Goal: Communication & Community: Answer question/provide support

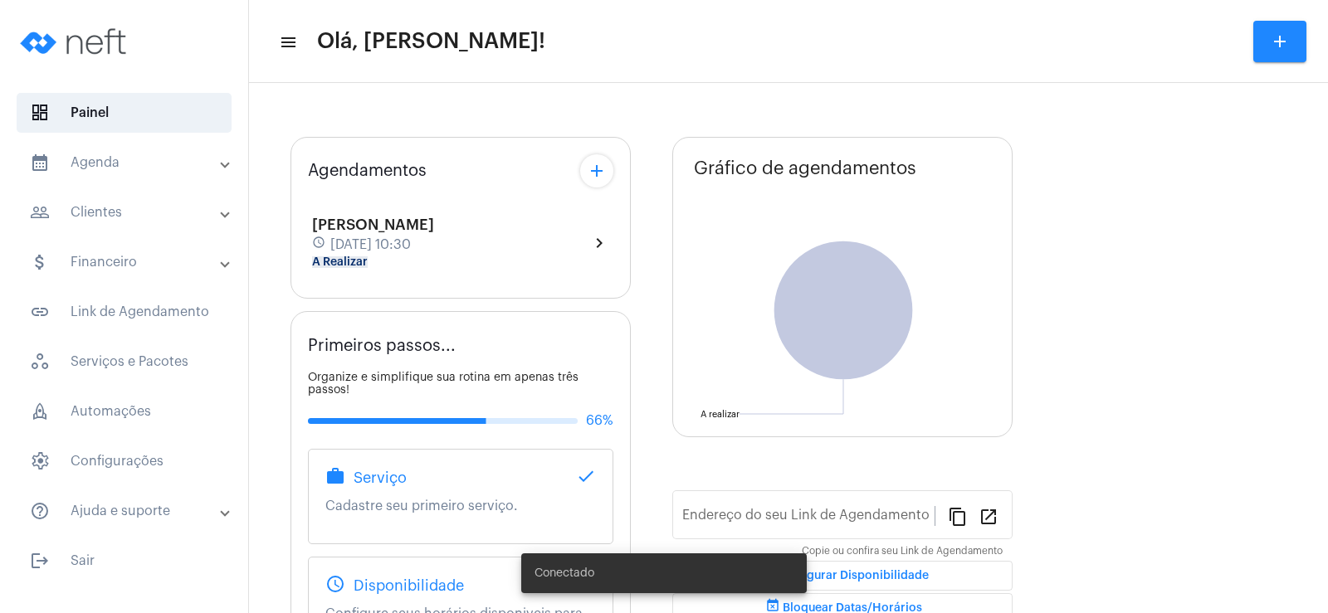
type input "[URL][DOMAIN_NAME]"
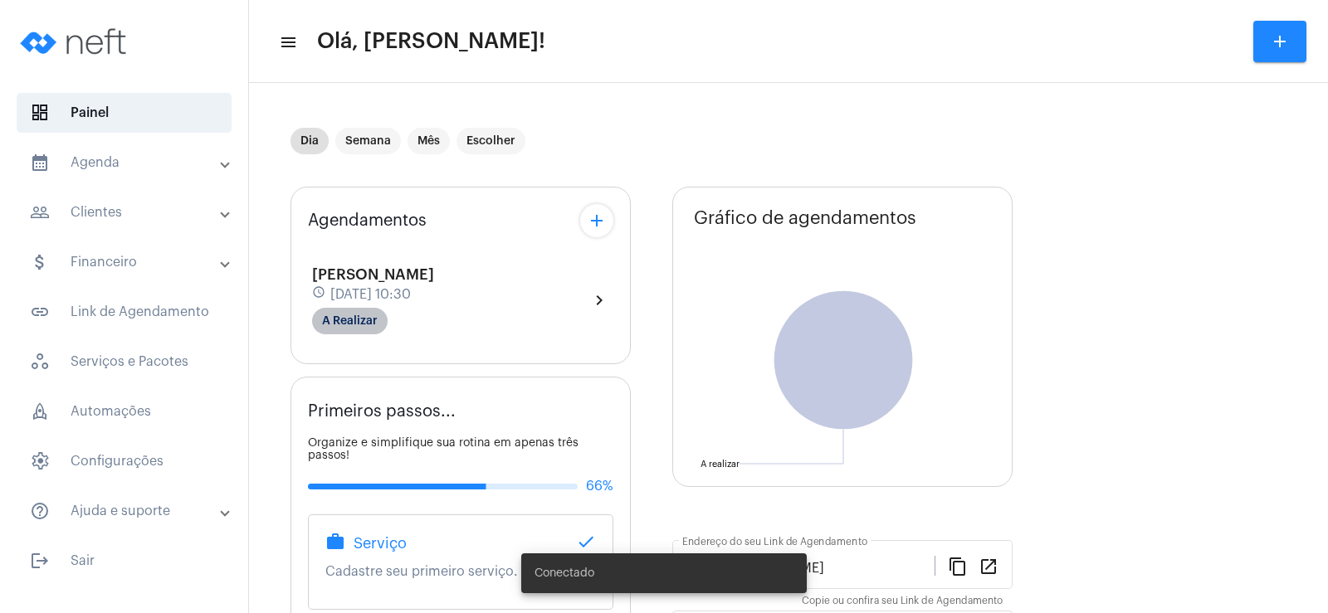
click at [357, 320] on mat-chip "A Realizar" at bounding box center [350, 321] width 76 height 27
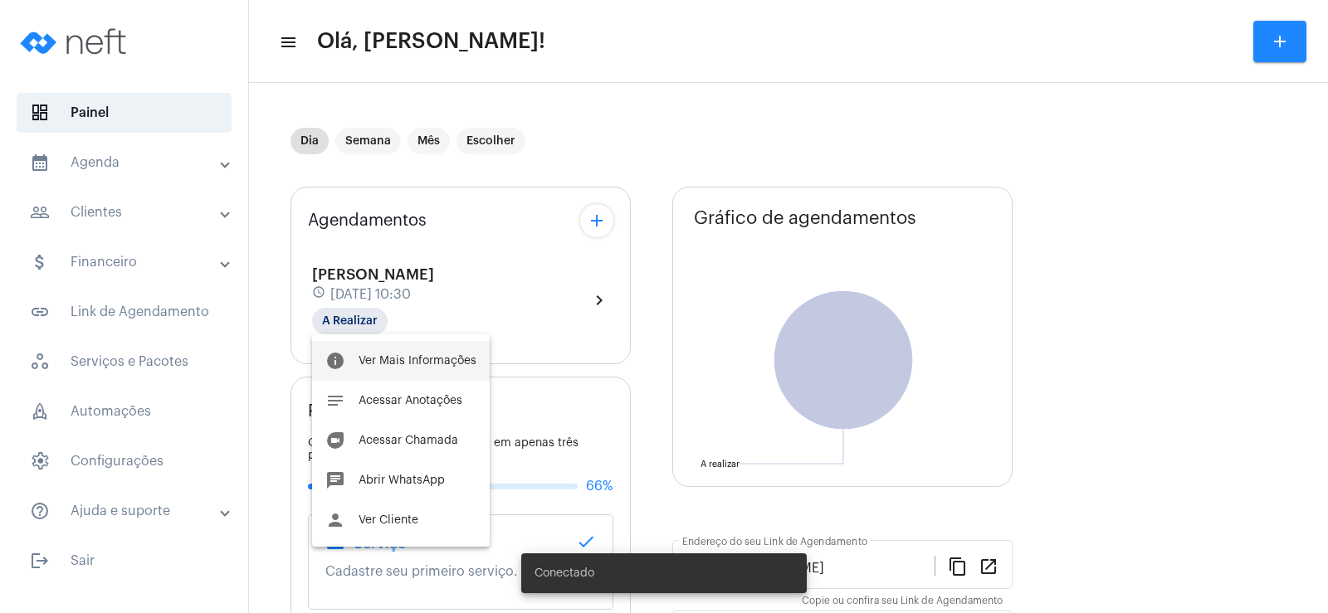
click at [432, 364] on span "Ver Mais Informações" at bounding box center [418, 361] width 118 height 12
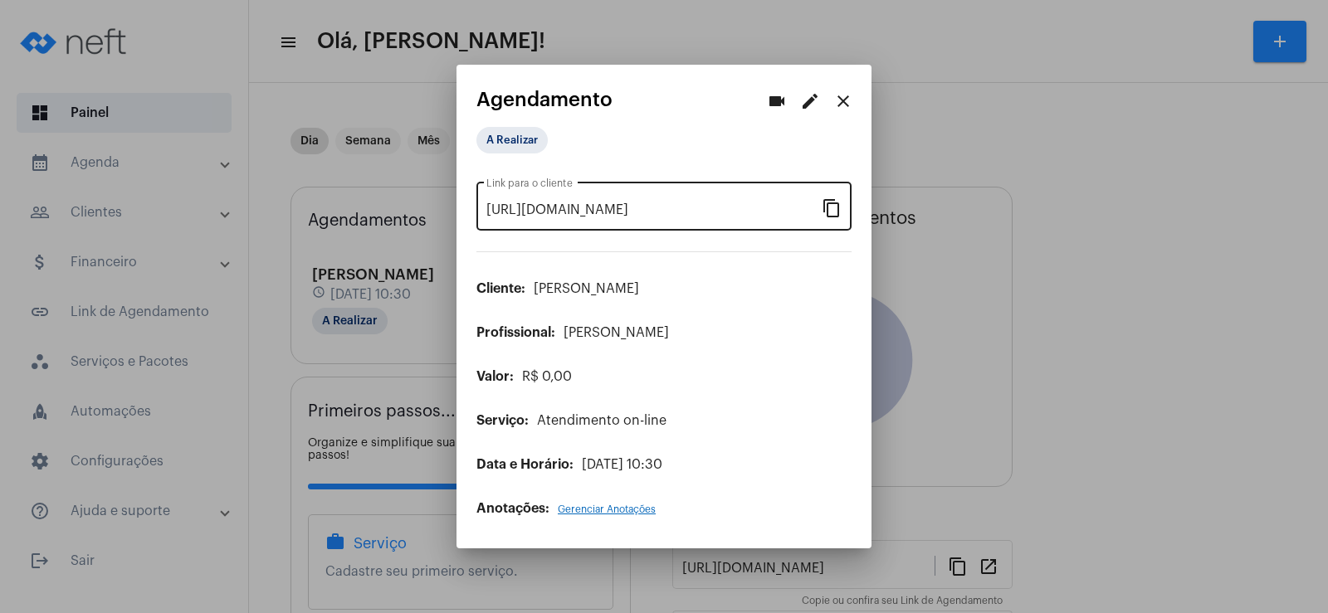
drag, startPoint x: 838, startPoint y: 218, endPoint x: 824, endPoint y: 193, distance: 28.6
click at [838, 217] on div "[URL][DOMAIN_NAME] Link para o cliente content_copy" at bounding box center [663, 204] width 375 height 52
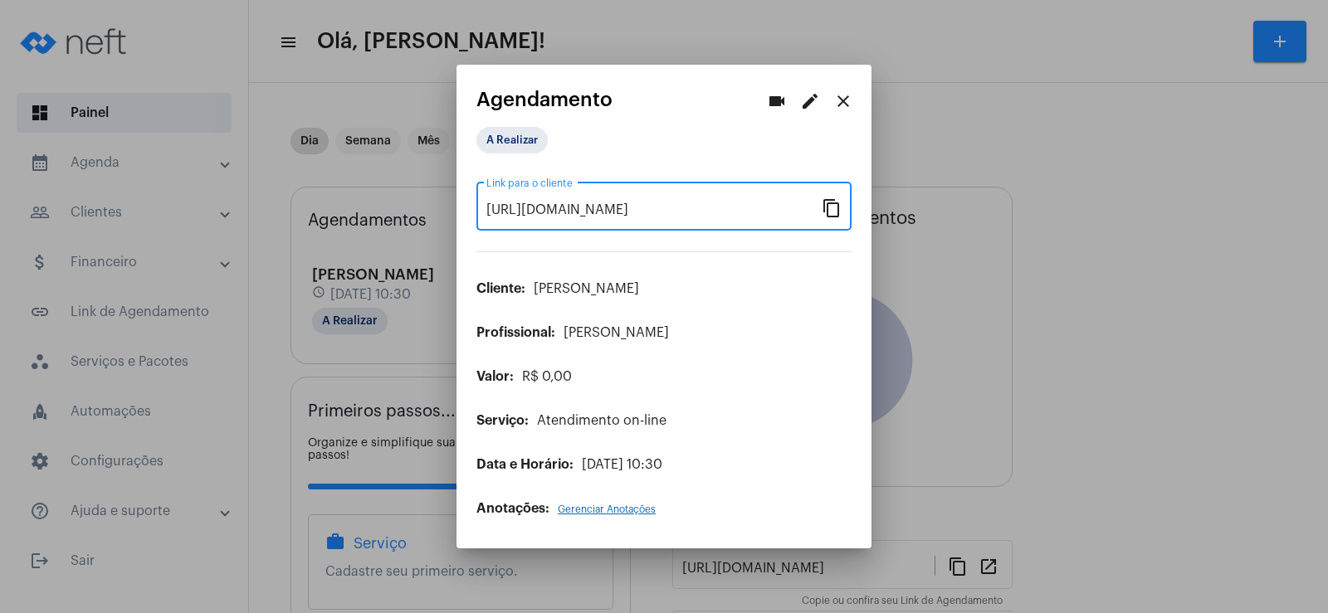
click at [775, 100] on mat-icon "videocam" at bounding box center [777, 101] width 20 height 20
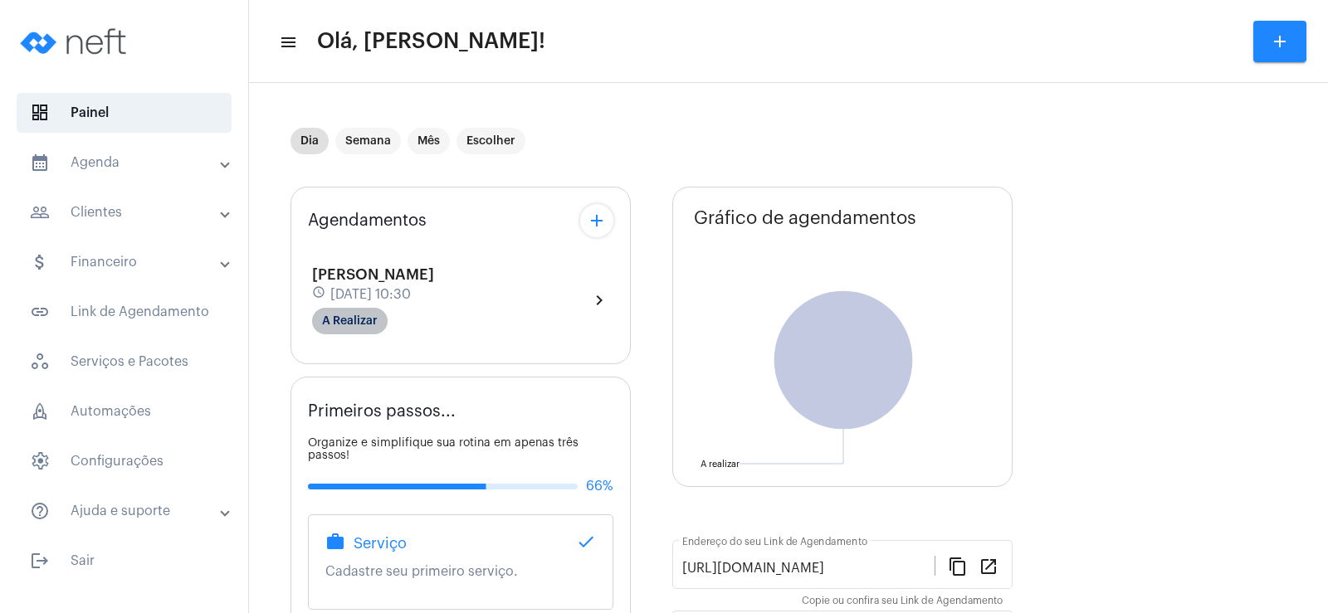
click at [320, 328] on mat-chip "A Realizar" at bounding box center [350, 321] width 76 height 27
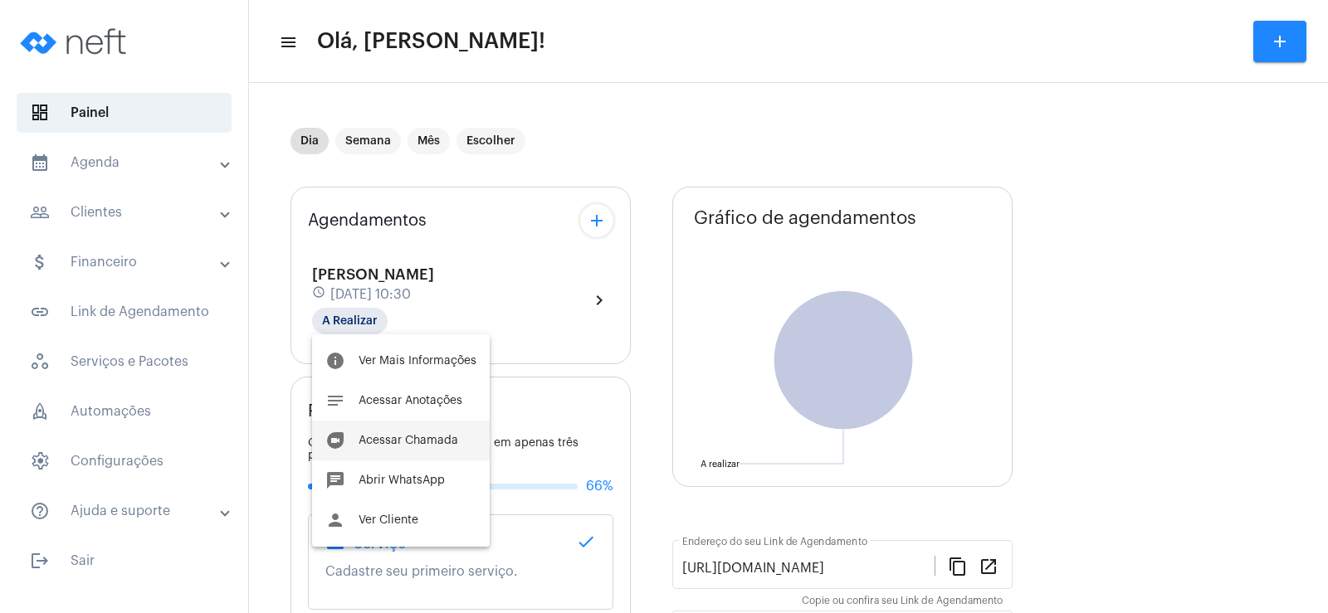
click at [409, 440] on span "Acessar Chamada" at bounding box center [409, 441] width 100 height 12
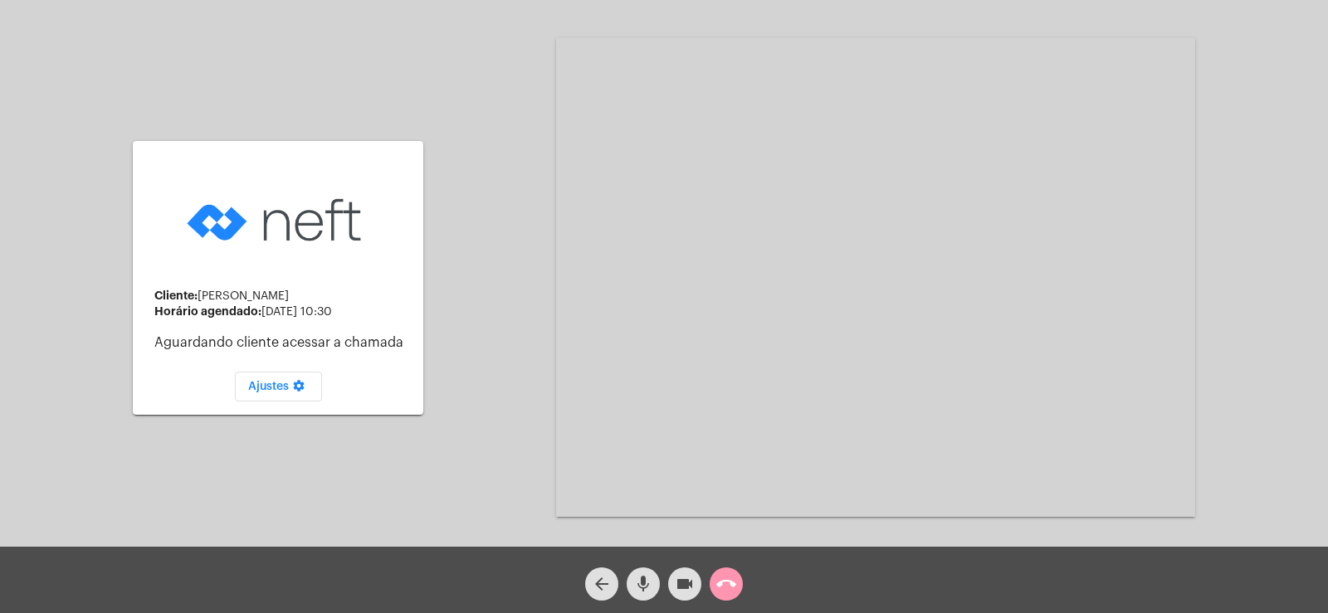
click at [637, 593] on mat-icon "mic" at bounding box center [643, 584] width 20 height 20
click at [679, 590] on mat-icon "videocam" at bounding box center [685, 584] width 20 height 20
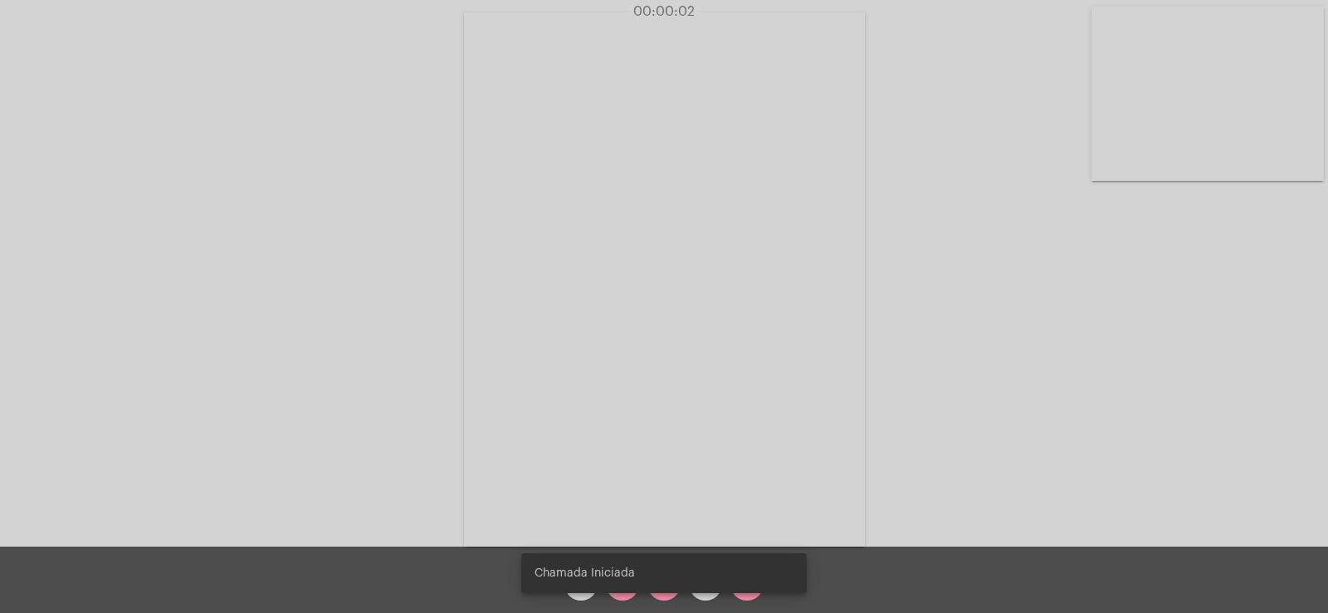
click at [627, 596] on div "Chamada Iniciada" at bounding box center [663, 574] width 325 height 80
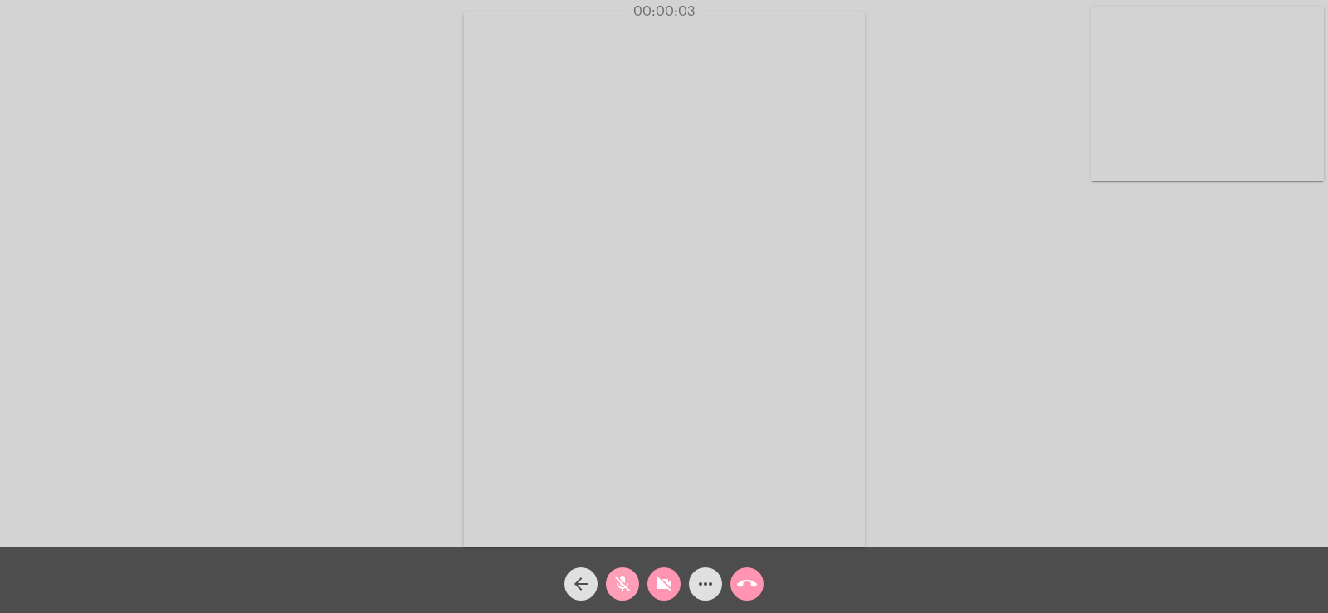
click at [627, 593] on mat-icon "mic_off" at bounding box center [622, 584] width 20 height 20
click at [664, 583] on mat-icon "videocam_off" at bounding box center [664, 584] width 20 height 20
click at [720, 587] on button "more_horiz" at bounding box center [705, 584] width 33 height 33
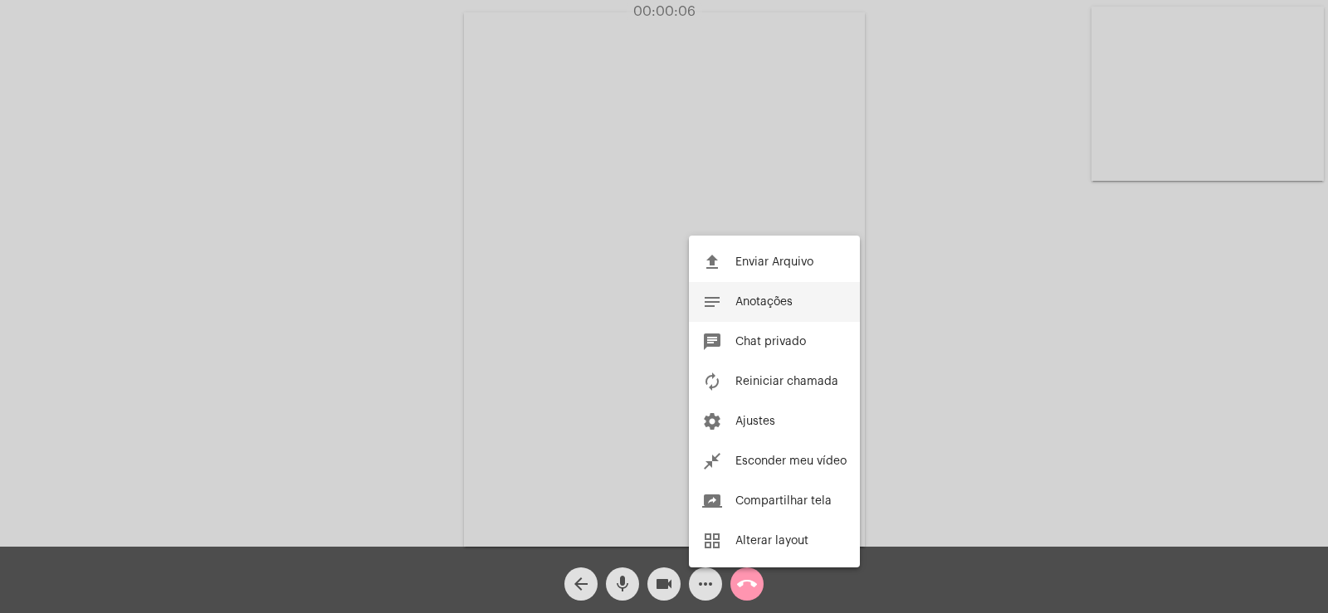
click at [777, 299] on span "Anotações" at bounding box center [763, 302] width 57 height 12
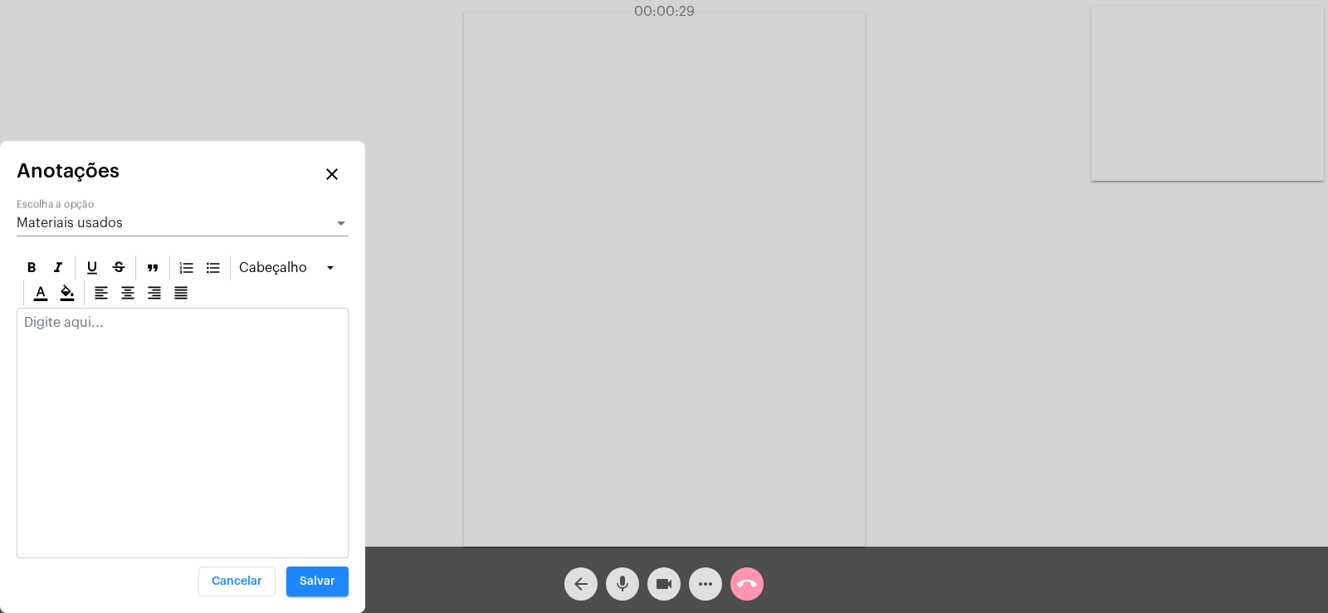
click at [85, 338] on div at bounding box center [182, 327] width 330 height 37
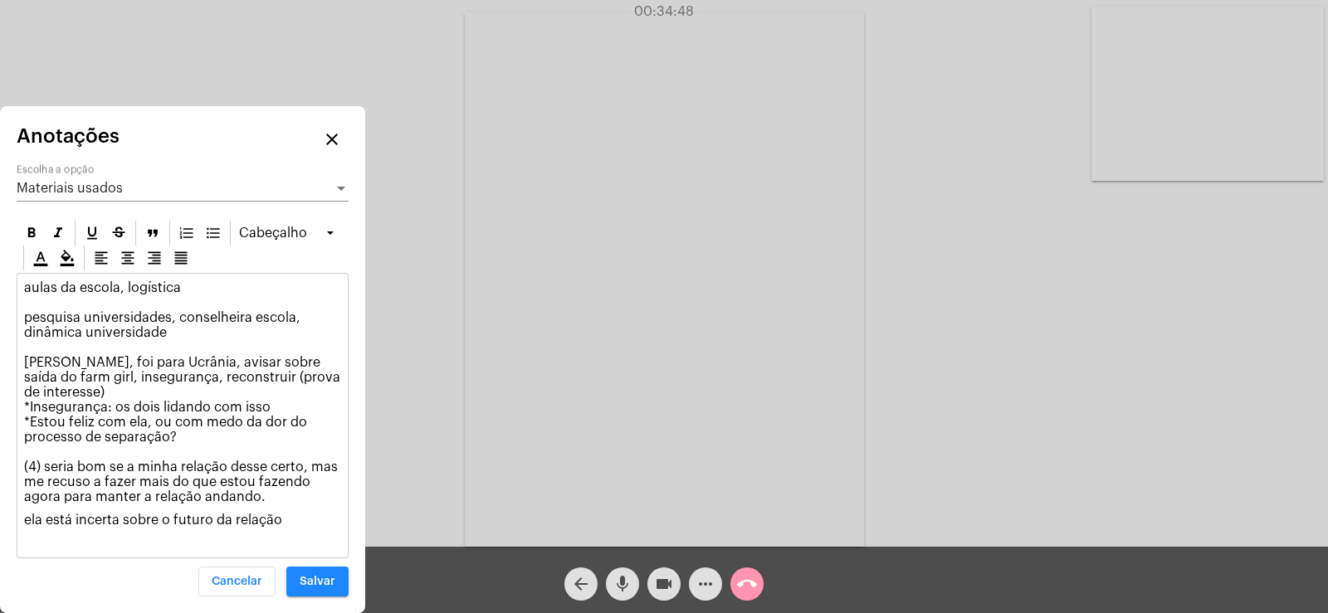
click at [199, 451] on p "aulas da escola, logística pesquisa universidades, conselheira escola, dinâmica…" at bounding box center [182, 393] width 317 height 224
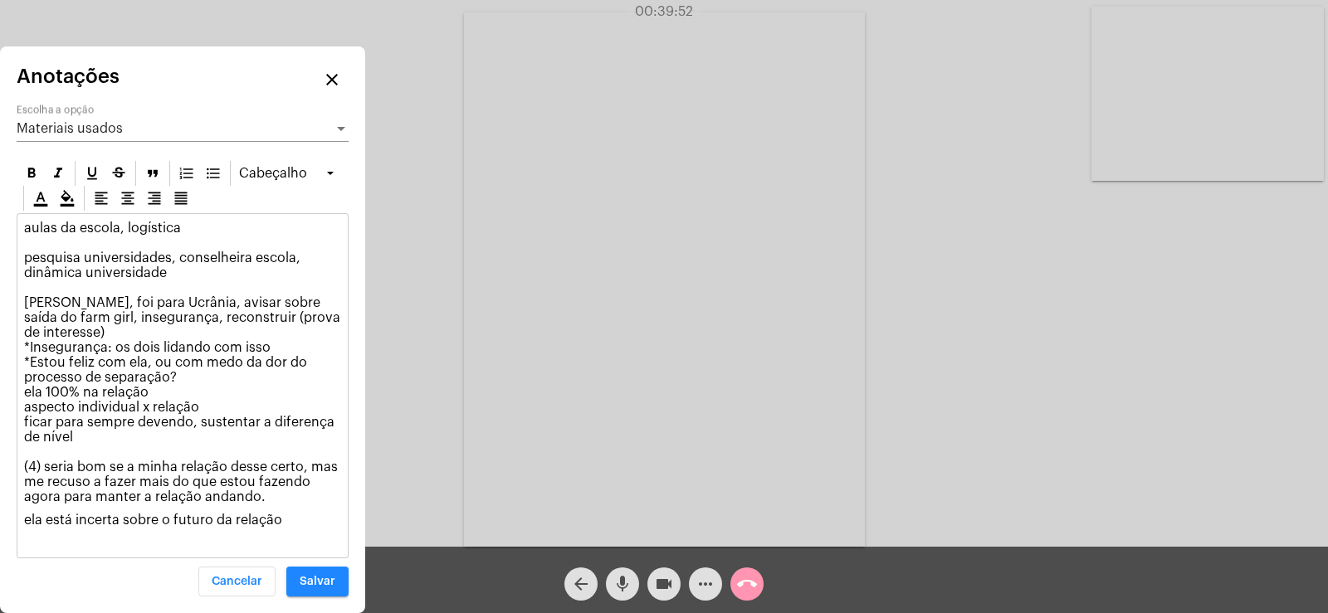
click at [115, 135] on span "Materiais usados" at bounding box center [70, 128] width 106 height 13
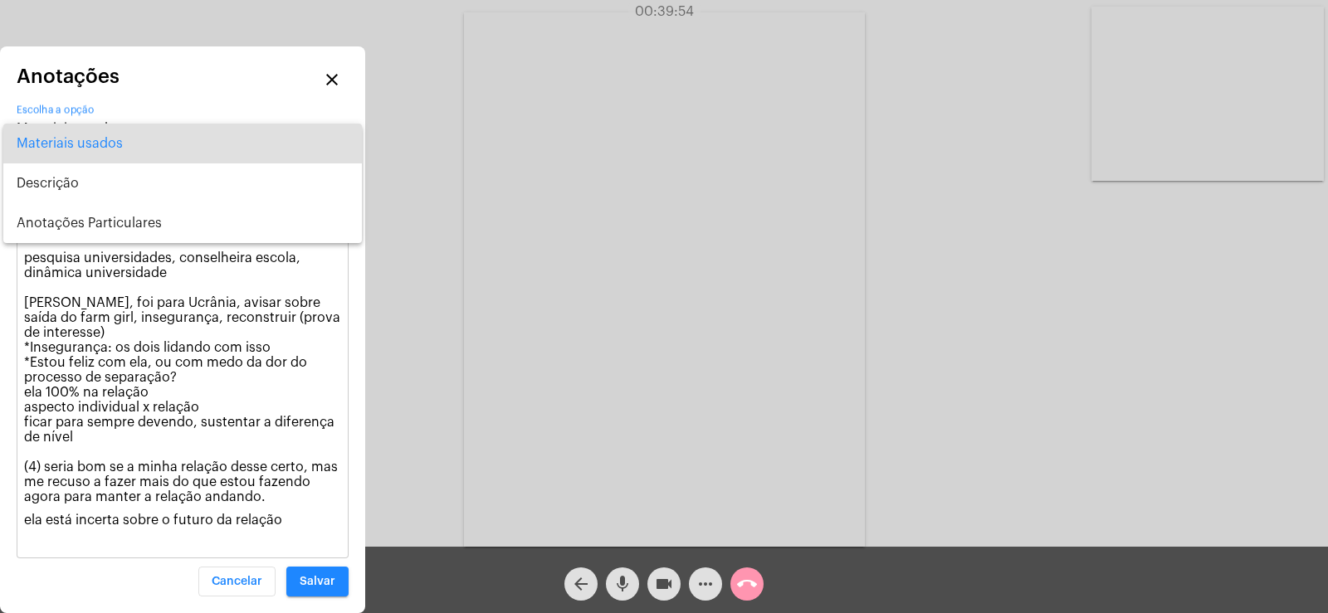
click at [290, 519] on div at bounding box center [664, 306] width 1328 height 613
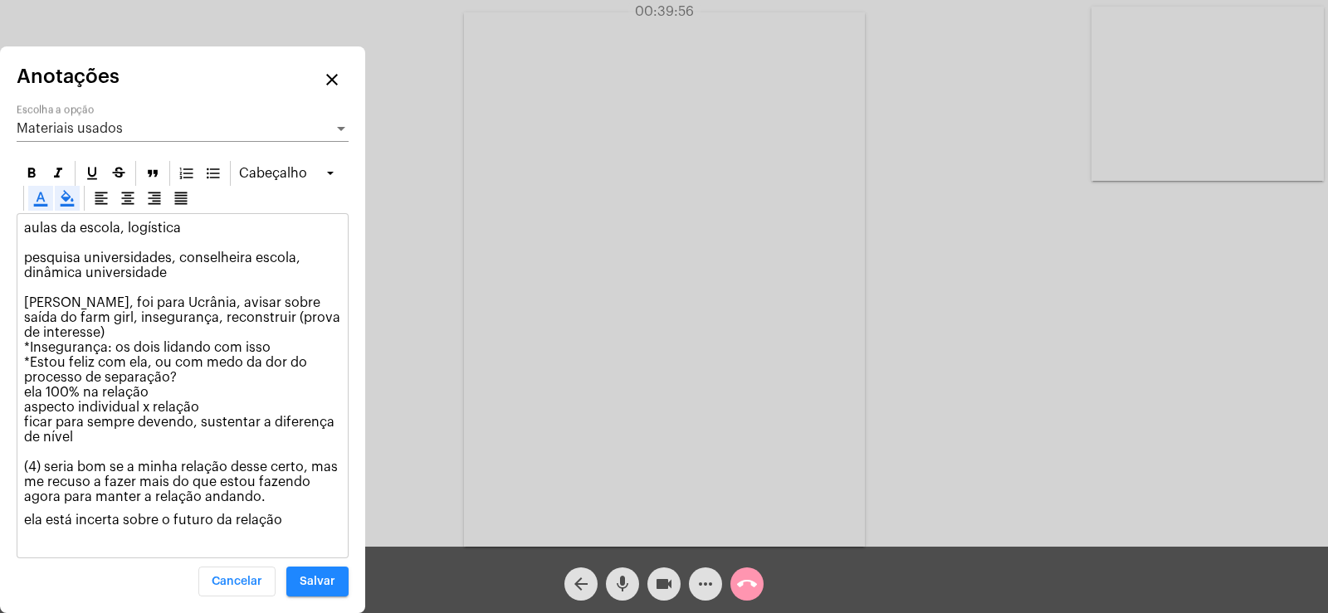
drag, startPoint x: 290, startPoint y: 519, endPoint x: 4, endPoint y: 219, distance: 413.8
click at [4, 219] on div "Anotações close Materiais usados Escolha a opção [GEOGRAPHIC_DATA] aulas da esc…" at bounding box center [182, 329] width 365 height 567
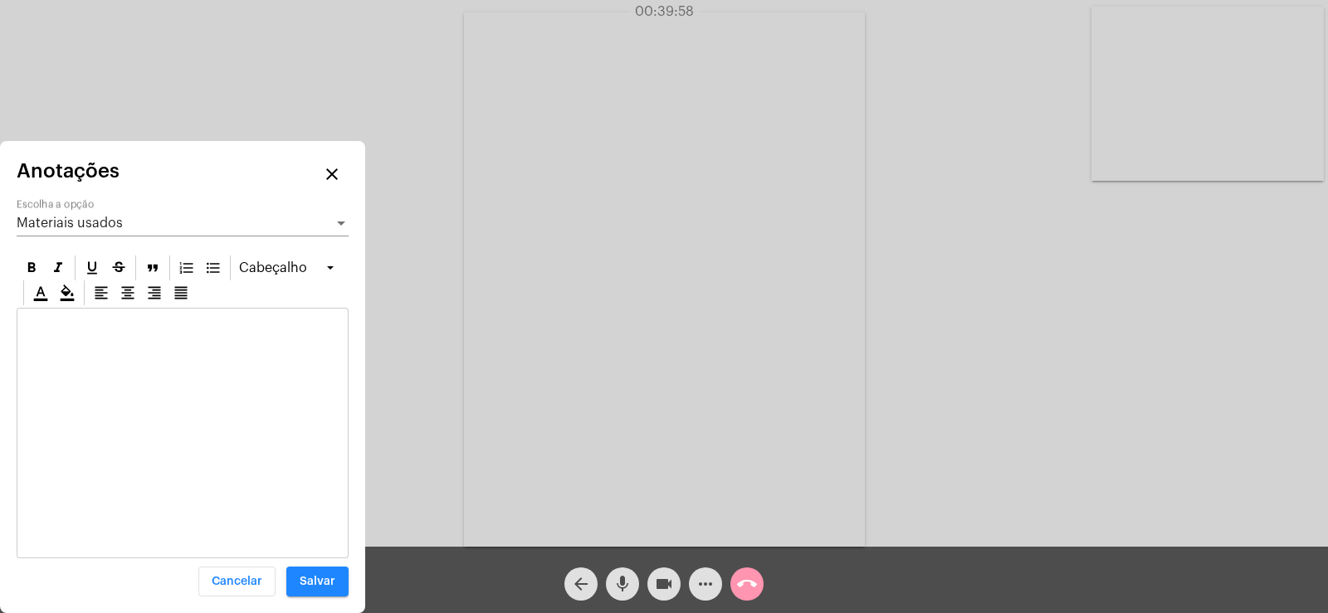
click at [67, 241] on div "Materiais usados Escolha a opção" at bounding box center [183, 226] width 332 height 54
click at [69, 224] on span "Materiais usados" at bounding box center [70, 223] width 106 height 13
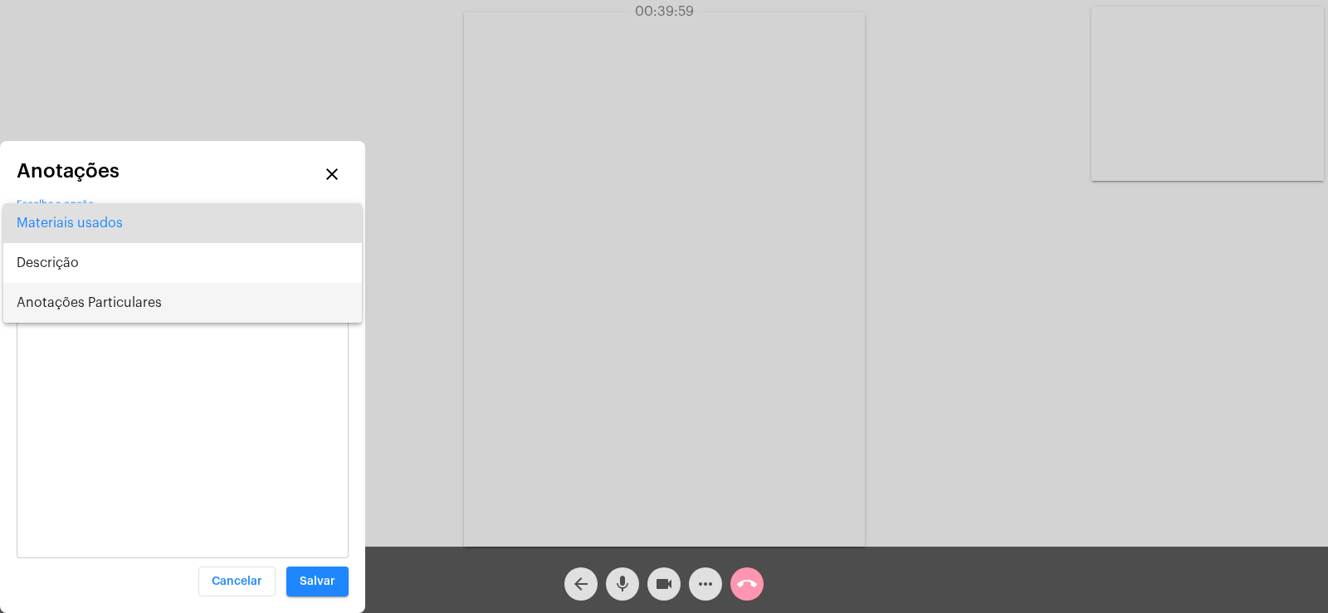
click at [76, 301] on span "Anotações Particulares" at bounding box center [183, 303] width 332 height 40
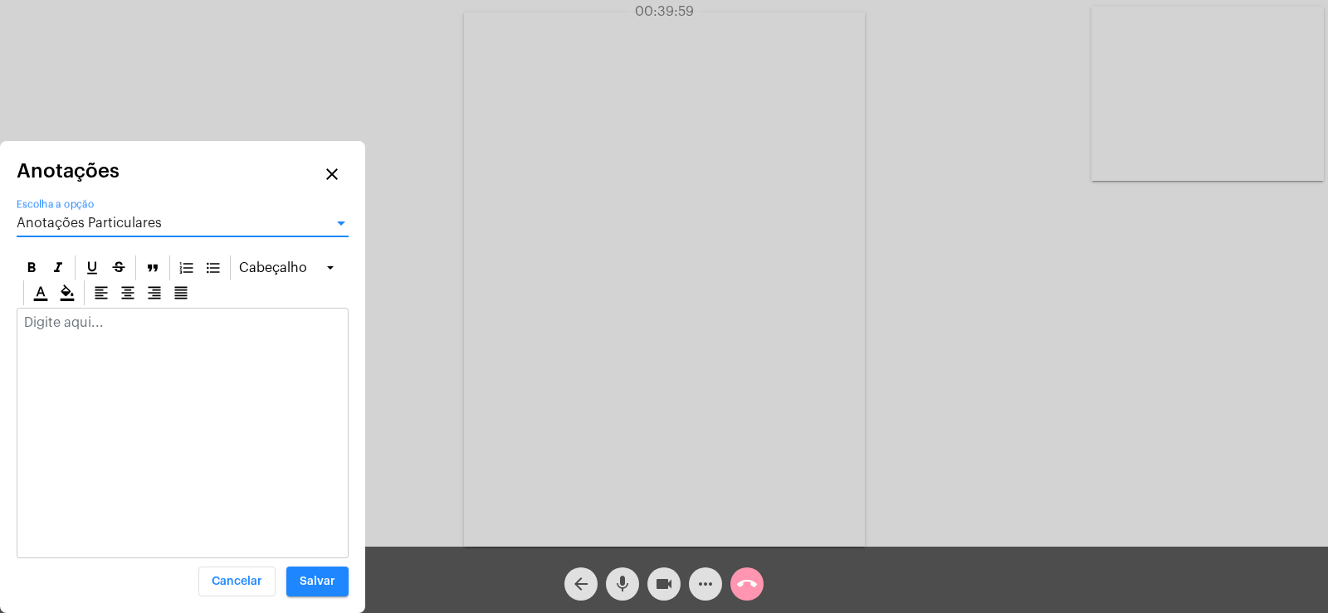
click at [63, 355] on div at bounding box center [183, 433] width 332 height 251
click at [59, 343] on div at bounding box center [182, 327] width 330 height 37
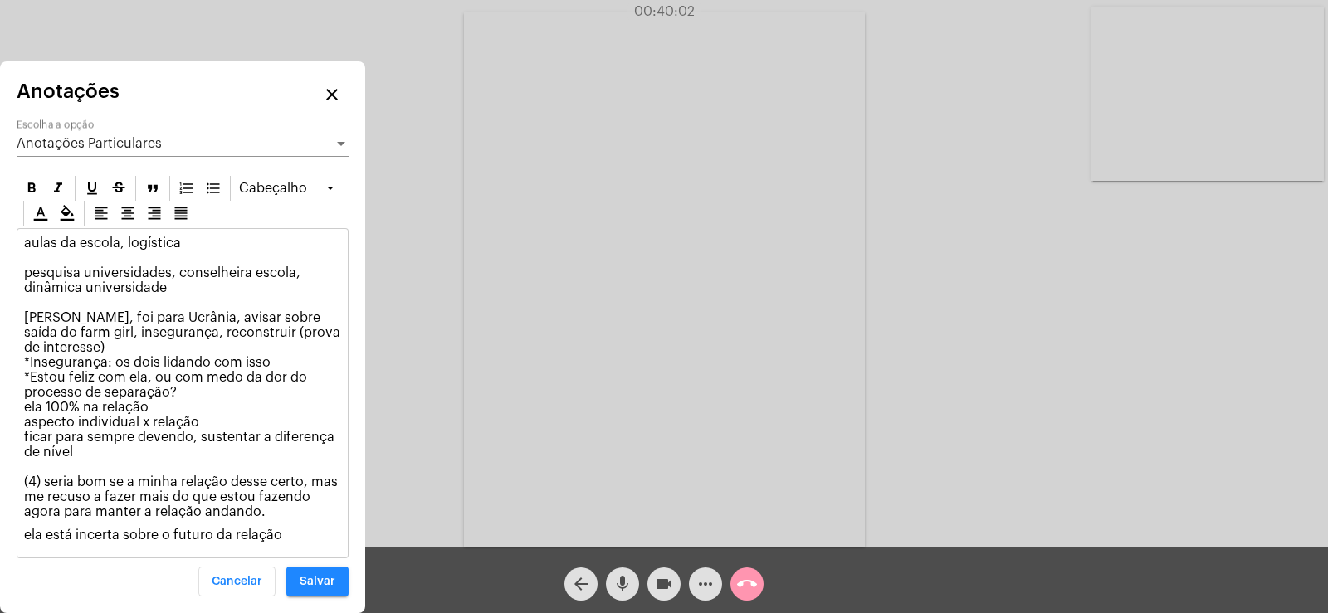
click at [87, 151] on div "Anotações Particulares" at bounding box center [175, 143] width 317 height 15
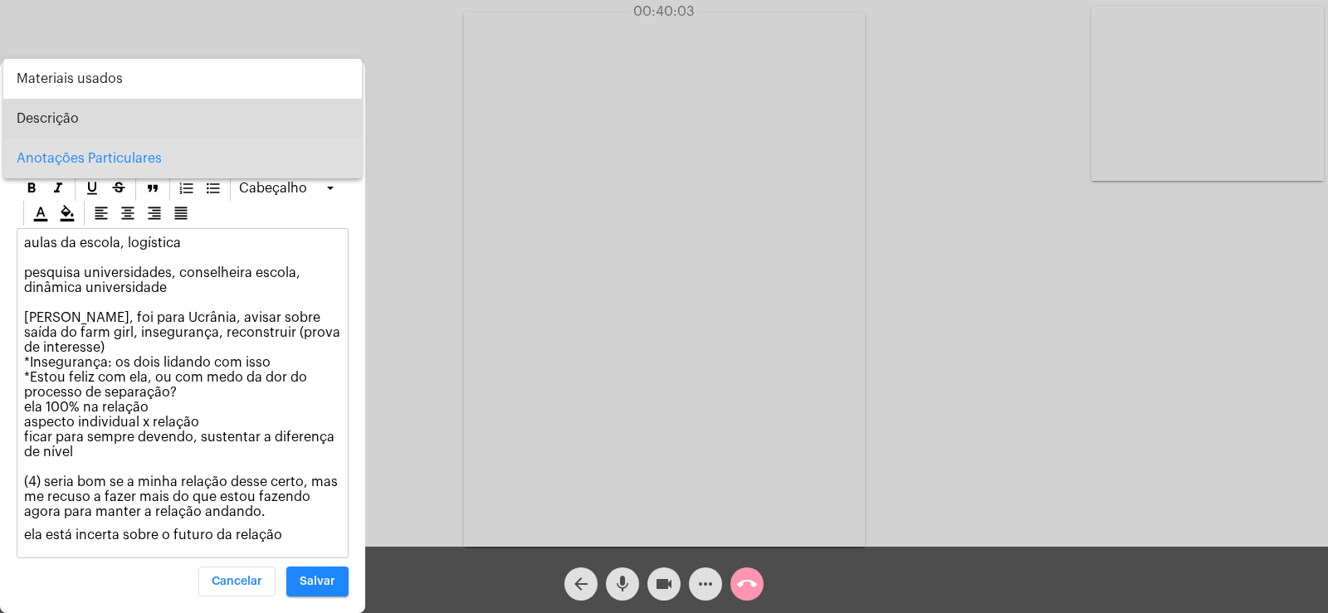
click at [76, 136] on span "Descrição" at bounding box center [183, 119] width 332 height 40
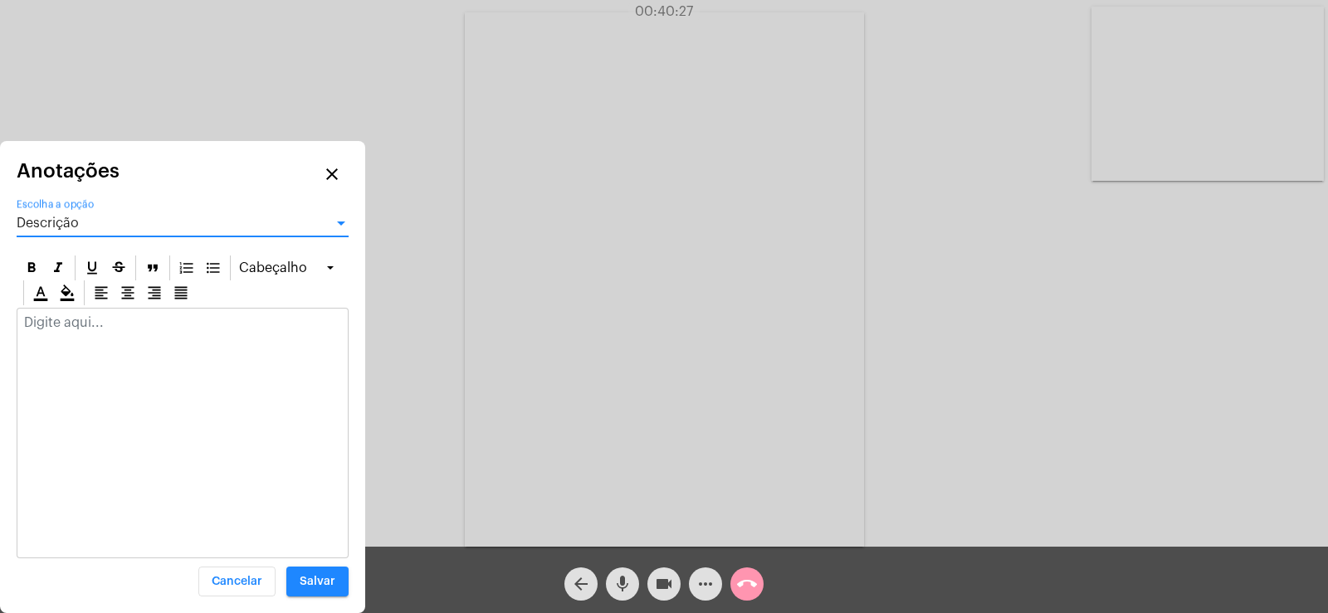
click at [151, 343] on div at bounding box center [182, 327] width 330 height 37
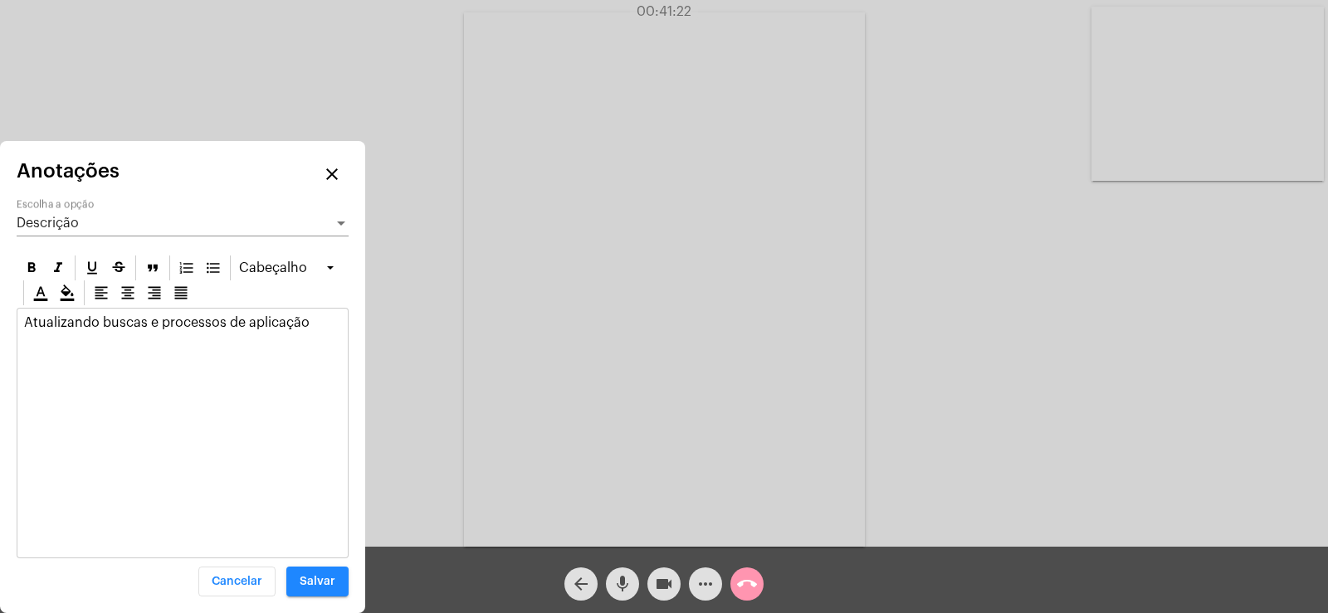
click at [85, 326] on p "Atualizando buscas e processos de aplicação" at bounding box center [182, 322] width 317 height 15
click at [318, 319] on p "Atualizado buscas e processos de aplicação" at bounding box center [182, 322] width 317 height 15
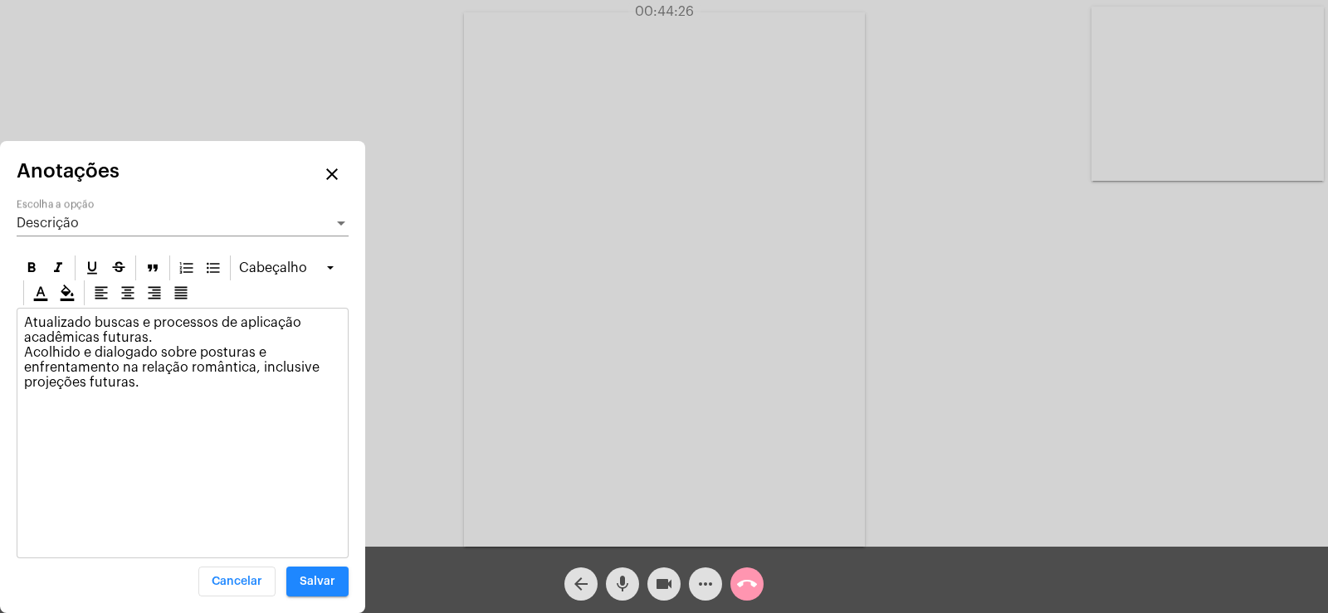
click at [54, 235] on div "Descrição Escolha a opção" at bounding box center [183, 217] width 332 height 37
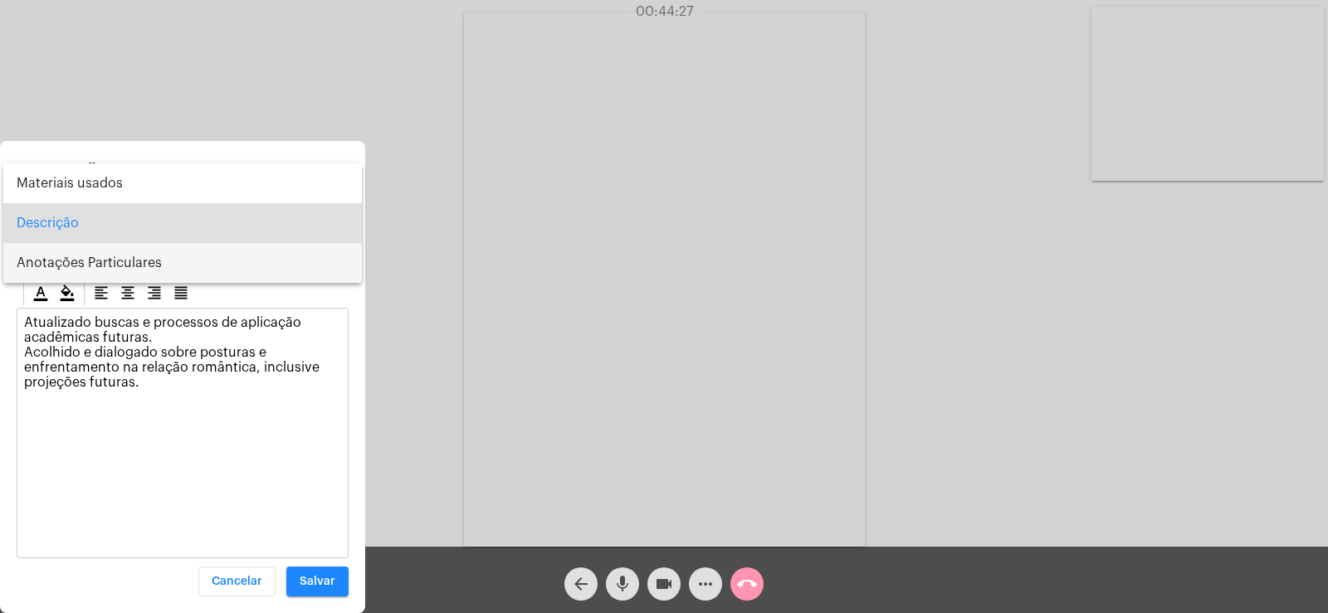
click at [87, 271] on span "Anotações Particulares" at bounding box center [183, 263] width 332 height 40
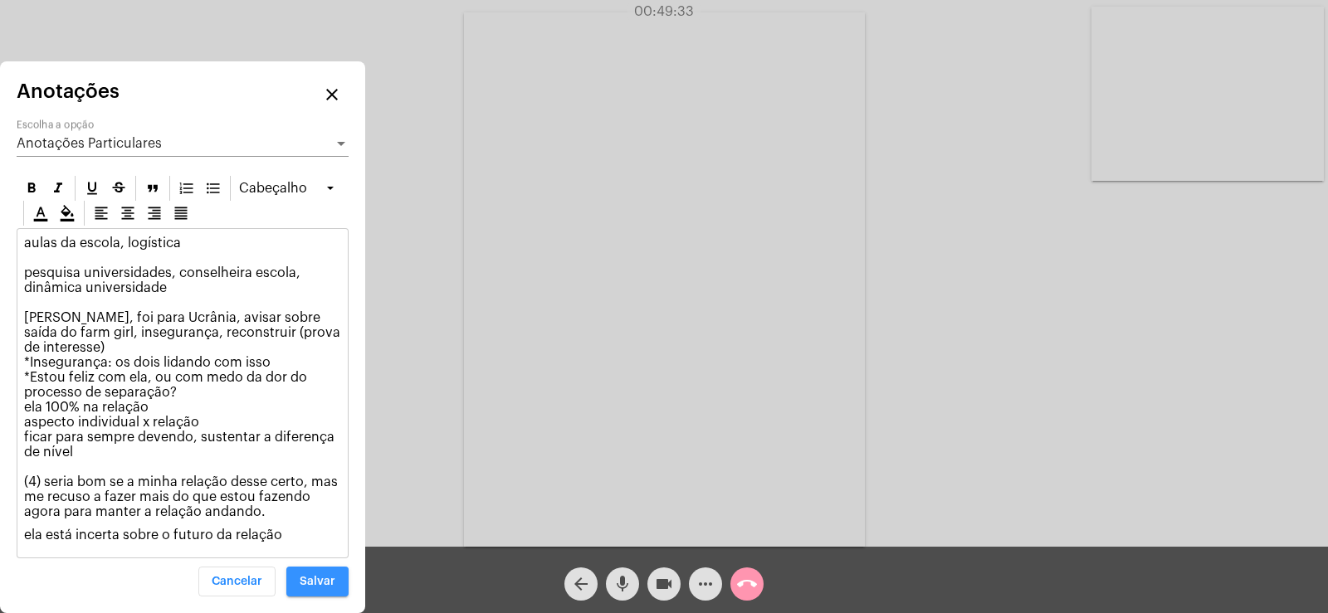
click at [325, 589] on button "Salvar" at bounding box center [317, 582] width 62 height 30
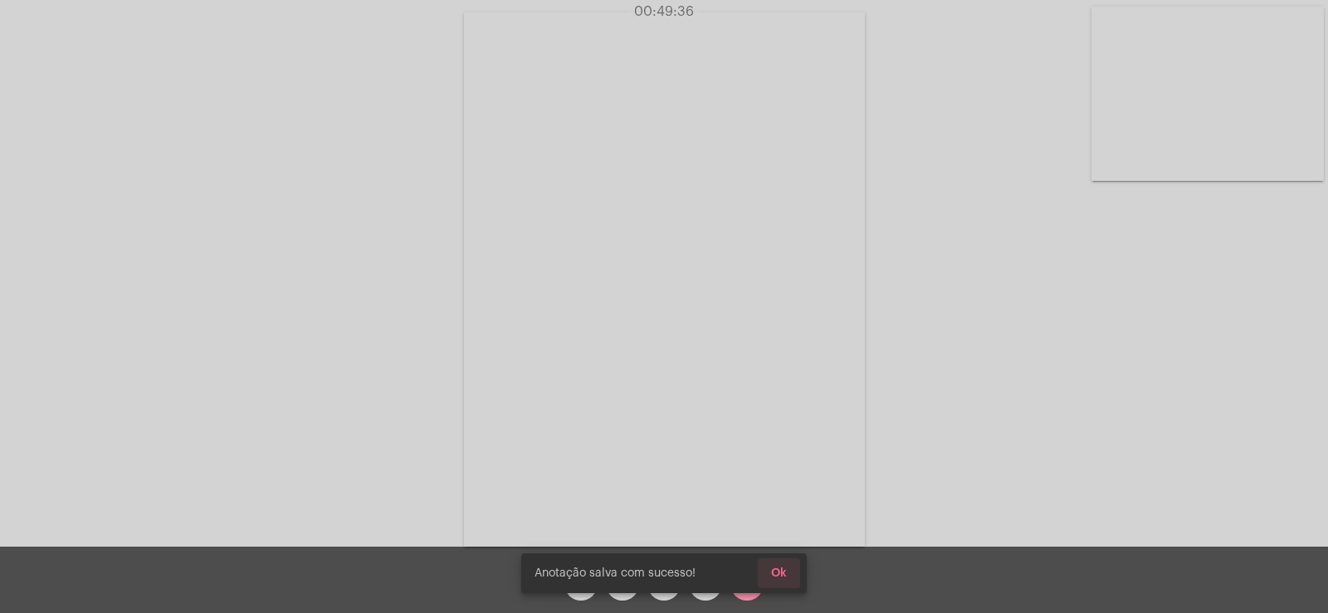
click at [776, 573] on span "Ok" at bounding box center [779, 574] width 16 height 12
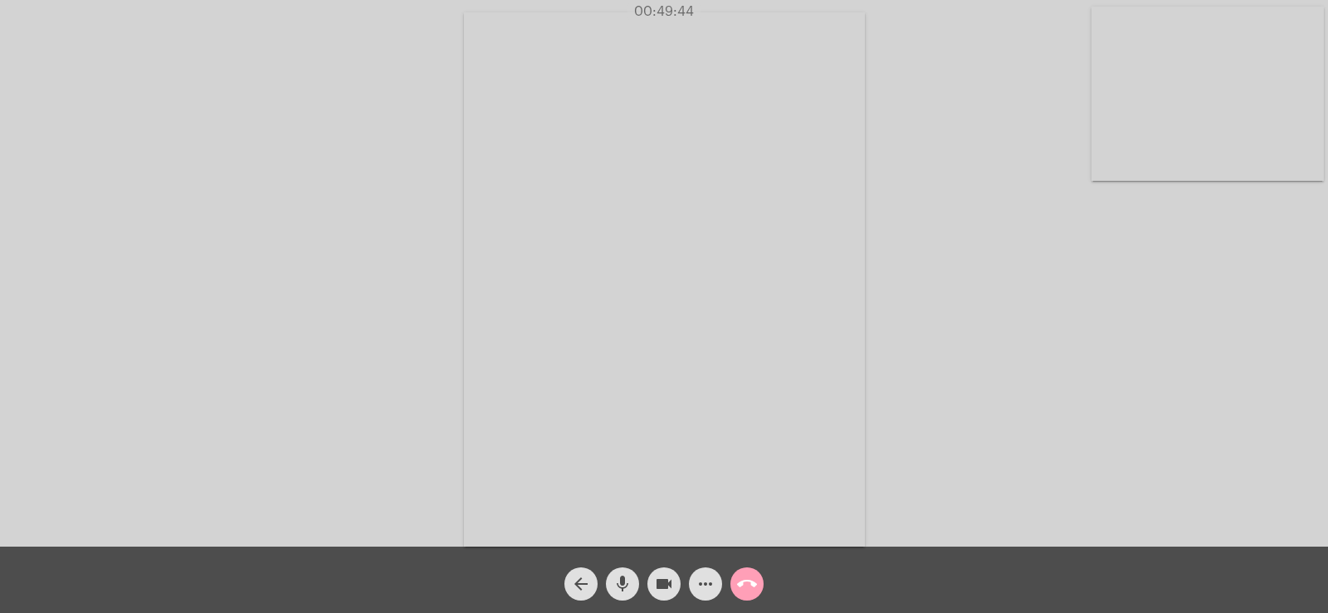
click at [741, 583] on mat-icon "call_end" at bounding box center [747, 584] width 20 height 20
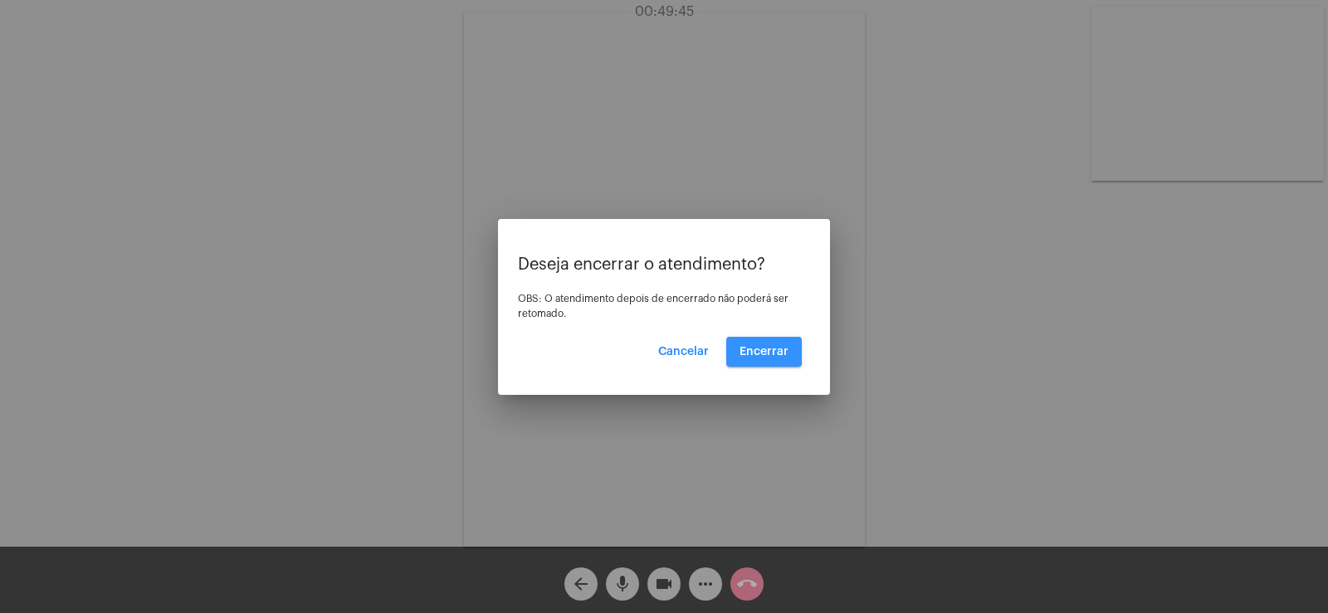
click at [750, 346] on span "Encerrar" at bounding box center [763, 352] width 49 height 12
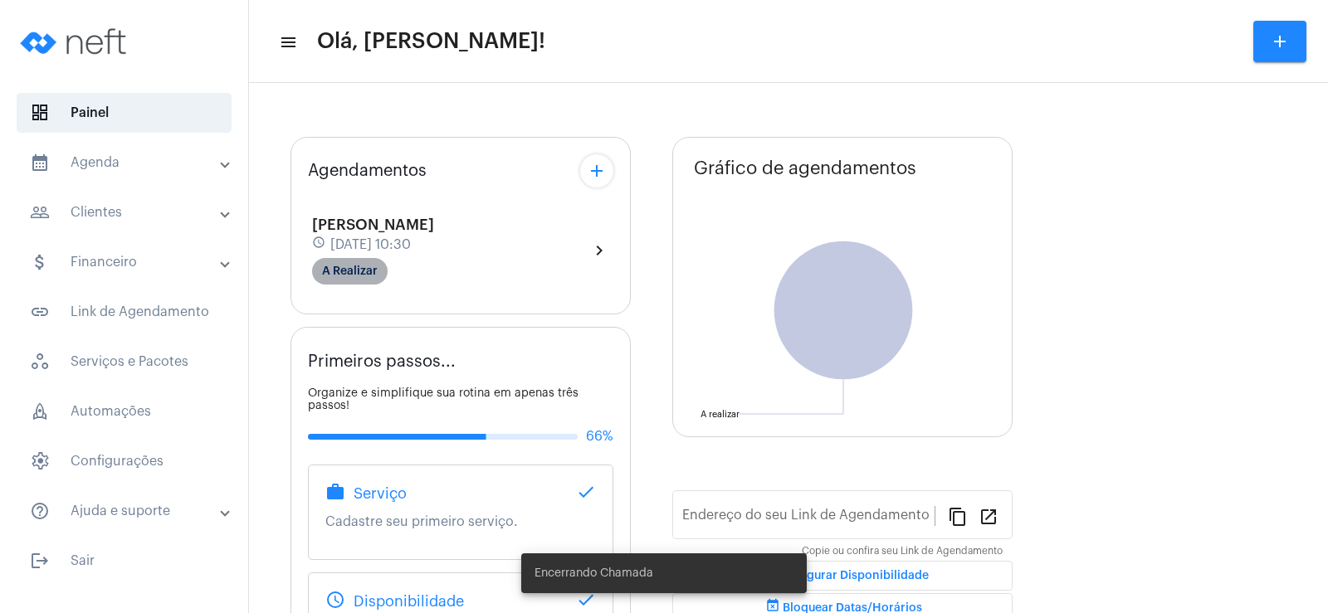
click at [329, 276] on mat-chip "A Realizar" at bounding box center [350, 271] width 76 height 27
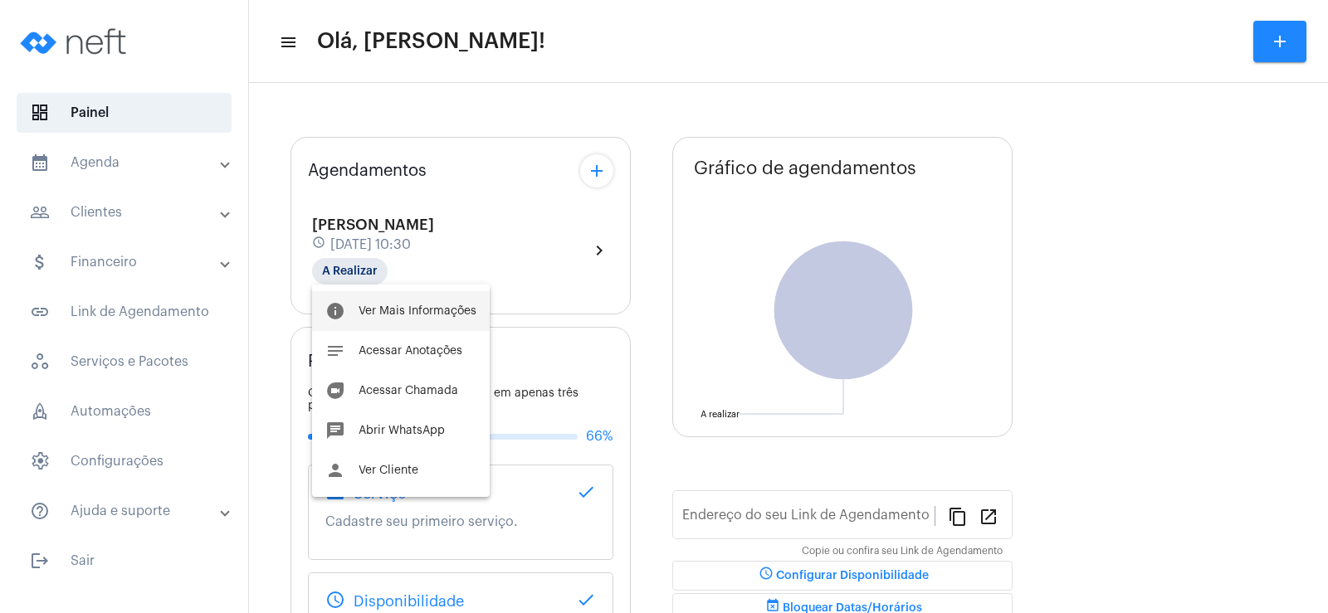
type input "[URL][DOMAIN_NAME]"
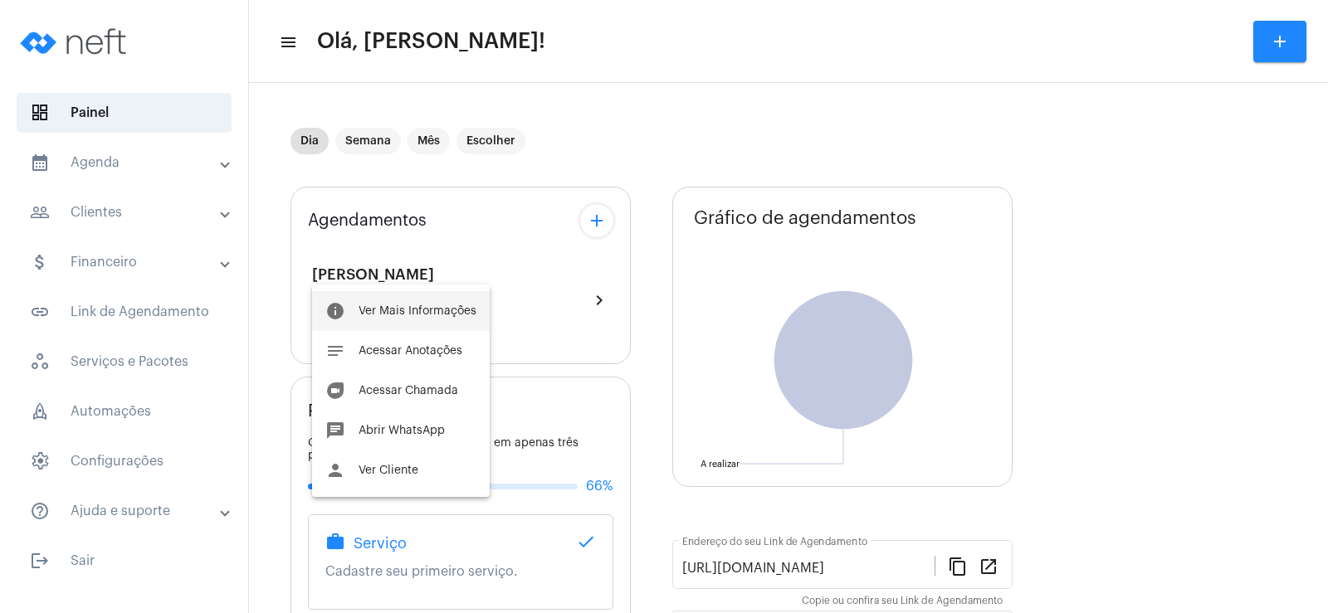
click at [351, 303] on button "info Ver Mais Informações" at bounding box center [401, 311] width 178 height 40
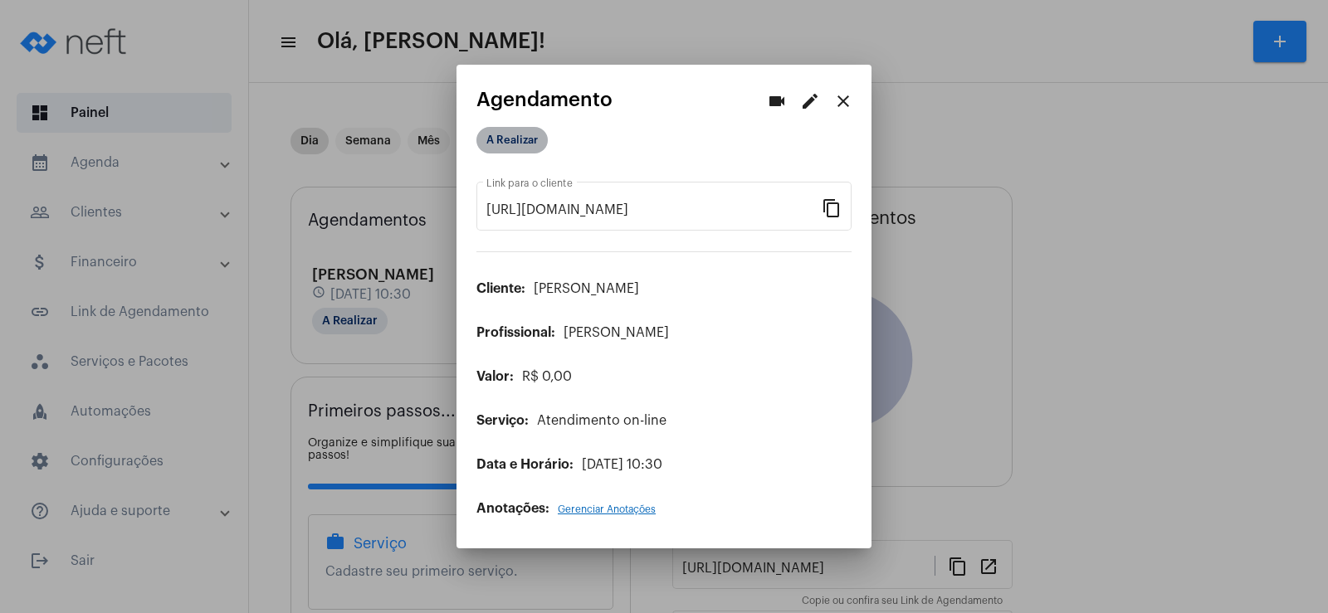
click at [526, 137] on mat-chip "A Realizar" at bounding box center [511, 140] width 71 height 27
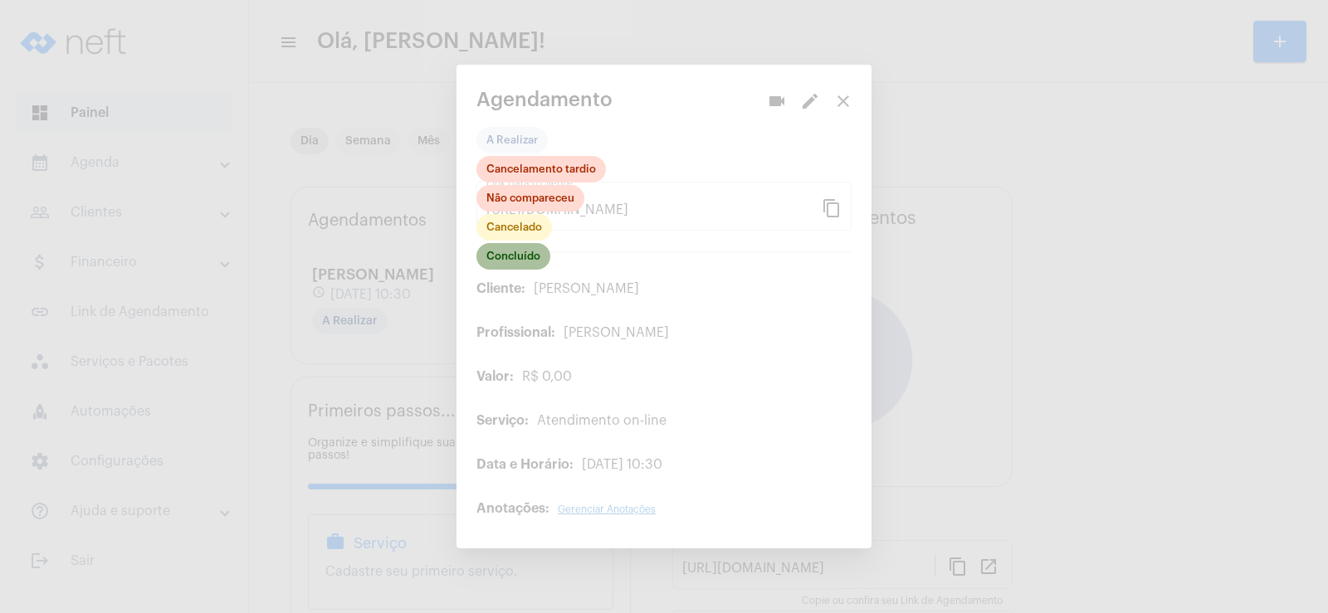
click at [530, 253] on mat-chip "Concluído" at bounding box center [513, 256] width 74 height 27
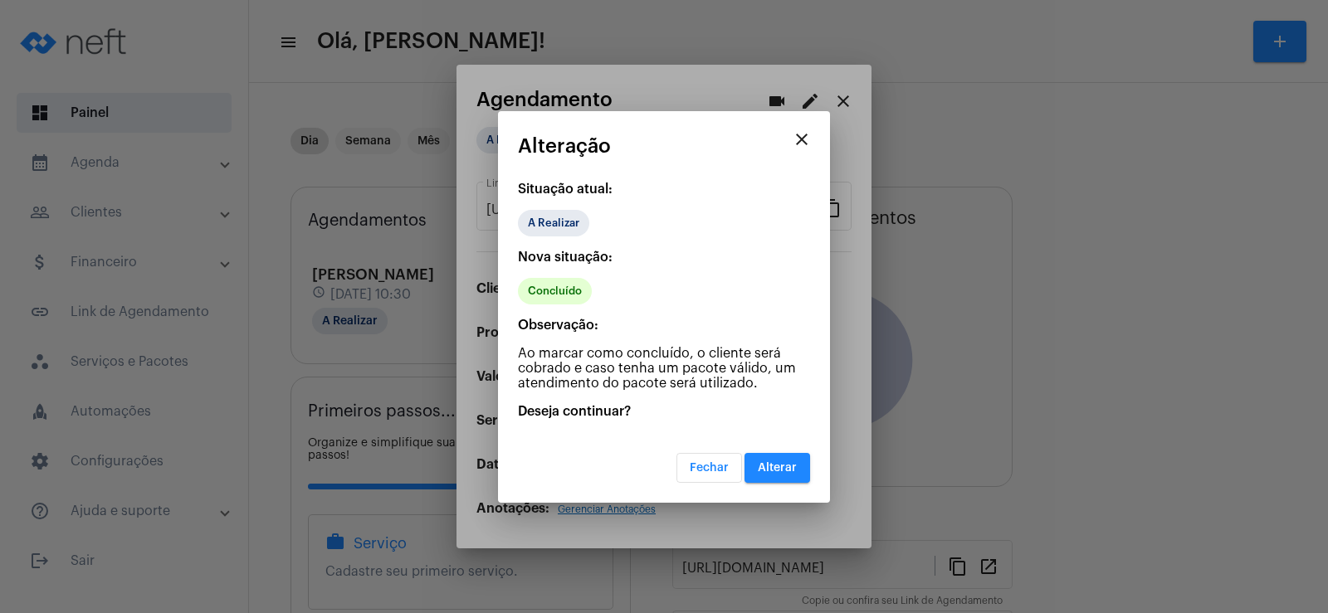
click at [759, 466] on span "Alterar" at bounding box center [777, 468] width 39 height 12
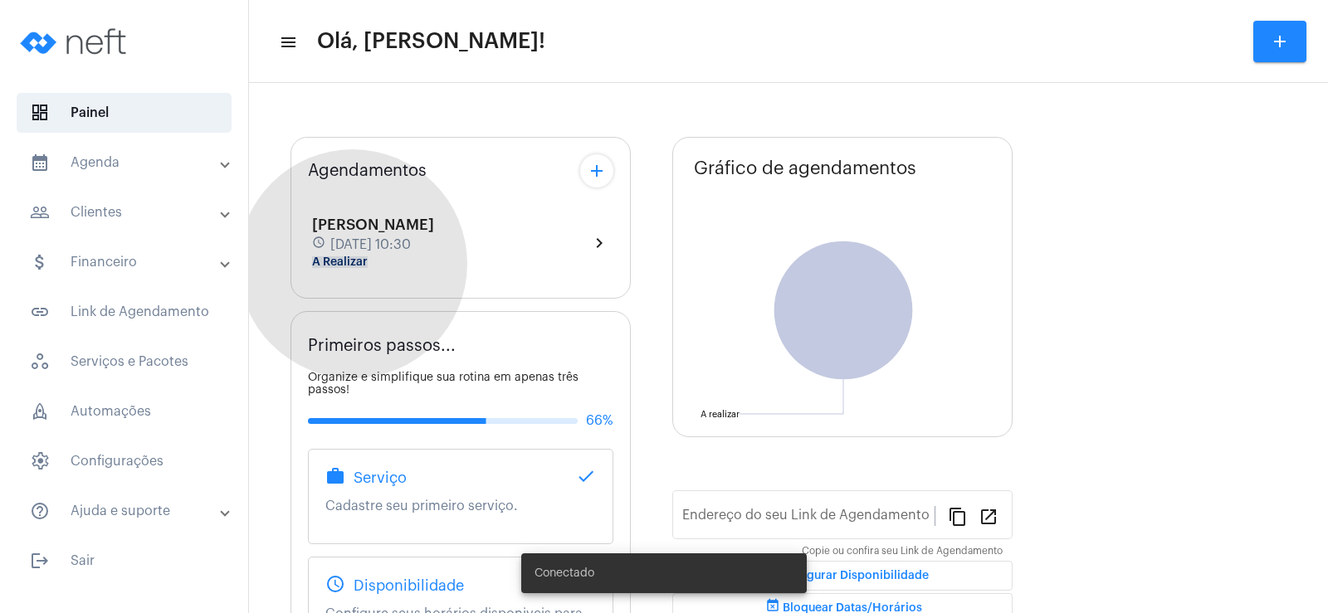
click at [353, 264] on div "Leonardo schedule [DATE] 10:30 A Realizar chevron_right" at bounding box center [460, 242] width 305 height 61
type input "[URL][DOMAIN_NAME]"
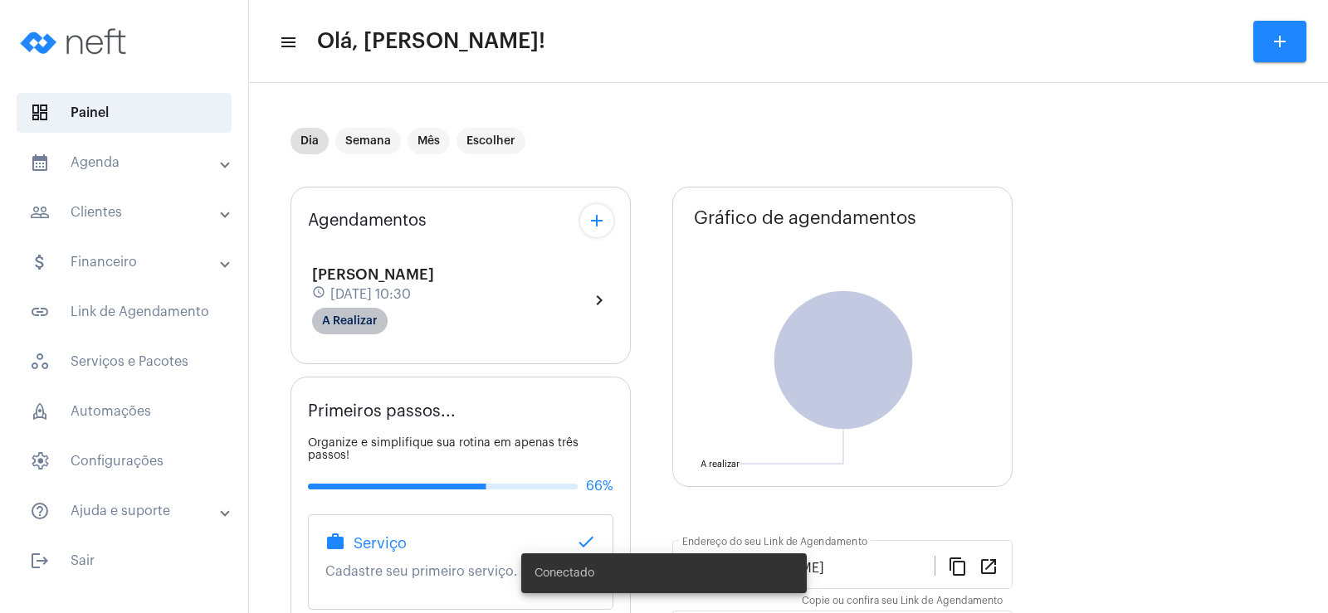
click at [376, 325] on mat-chip "A Realizar" at bounding box center [350, 321] width 76 height 27
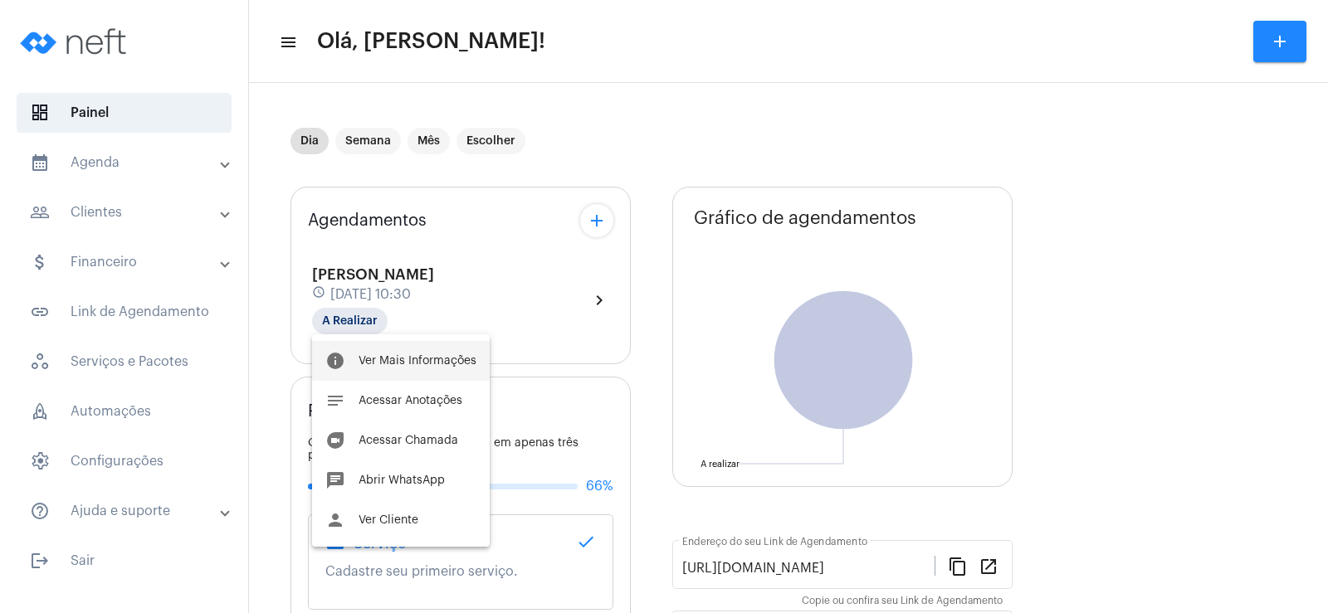
click at [423, 360] on span "Ver Mais Informações" at bounding box center [418, 361] width 118 height 12
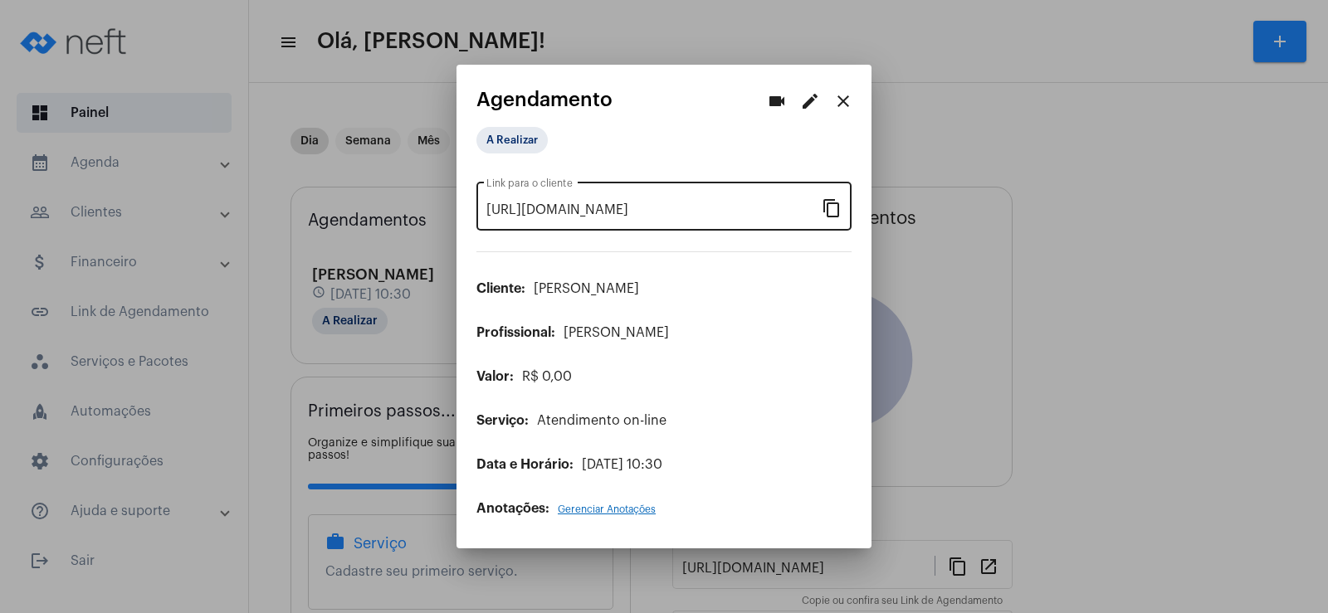
click at [831, 203] on mat-icon "content_copy" at bounding box center [832, 208] width 20 height 20
